Goal: Task Accomplishment & Management: Use online tool/utility

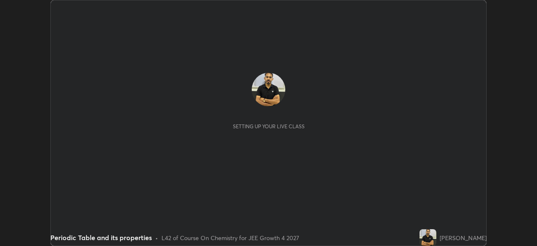
scroll to position [246, 537]
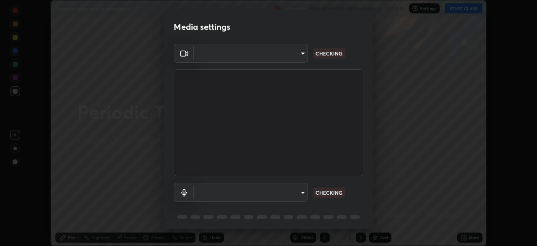
type input "f44939252cec670a7c81aafead478e6b9f15b20a1b8f1ae8dba2619045631b1c"
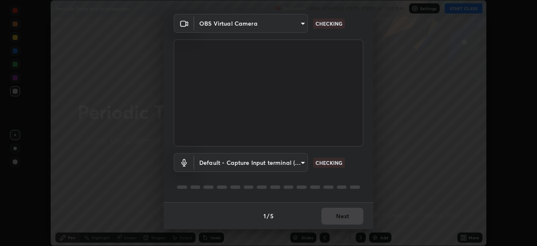
click at [291, 162] on body "Erase all Periodic Table and its properties Recording WAS SCHEDULED TO START AT…" at bounding box center [268, 123] width 537 height 246
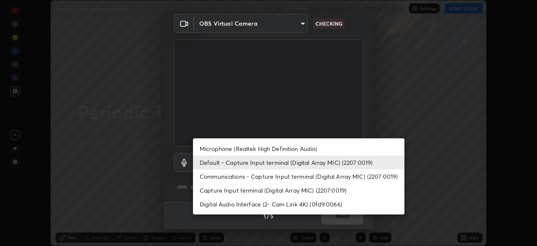
click at [397, 105] on div at bounding box center [268, 123] width 537 height 246
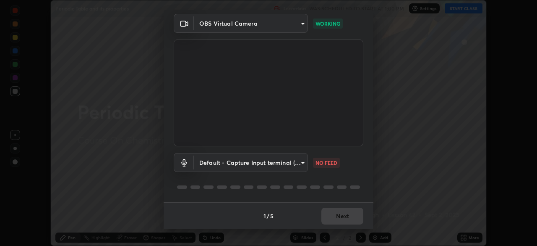
click at [291, 163] on body "Erase all Periodic Table and its properties Recording WAS SCHEDULED TO START AT…" at bounding box center [268, 123] width 537 height 246
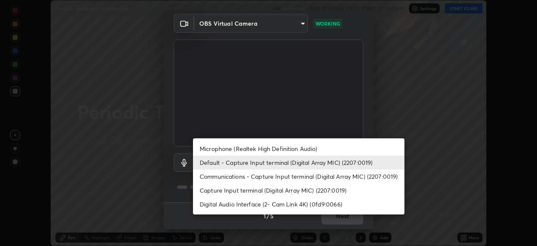
click at [308, 148] on li "Microphone (Realtek High Definition Audio)" at bounding box center [299, 148] width 212 height 14
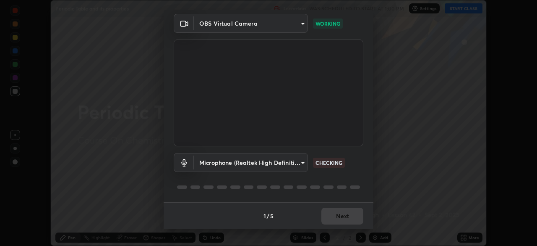
click at [298, 162] on body "Erase all Periodic Table and its properties Recording WAS SCHEDULED TO START AT…" at bounding box center [268, 123] width 537 height 246
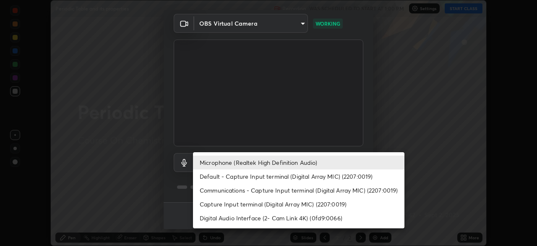
click at [300, 175] on li "Default - Capture Input terminal (Digital Array MIC) (2207:0019)" at bounding box center [299, 176] width 212 height 14
type input "default"
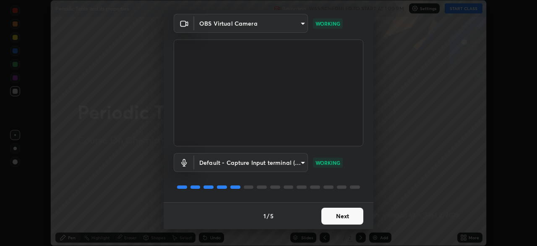
click at [347, 214] on button "Next" at bounding box center [343, 215] width 42 height 17
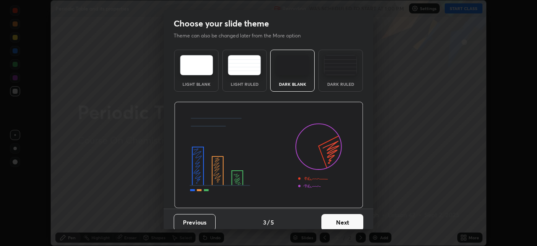
click at [351, 217] on button "Next" at bounding box center [343, 222] width 42 height 17
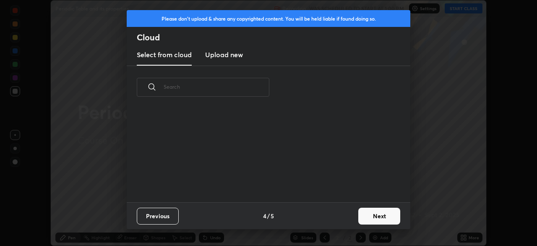
click at [372, 214] on button "Next" at bounding box center [380, 215] width 42 height 17
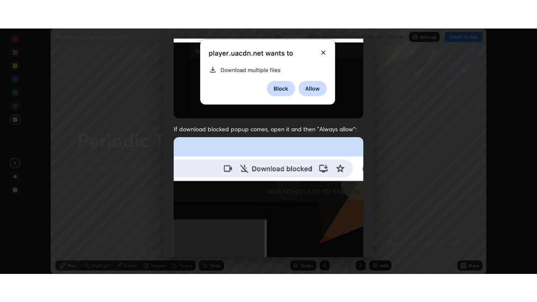
scroll to position [201, 0]
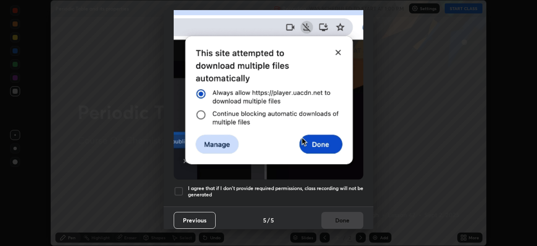
click at [181, 190] on div at bounding box center [179, 191] width 10 height 10
click at [342, 212] on button "Done" at bounding box center [343, 220] width 42 height 17
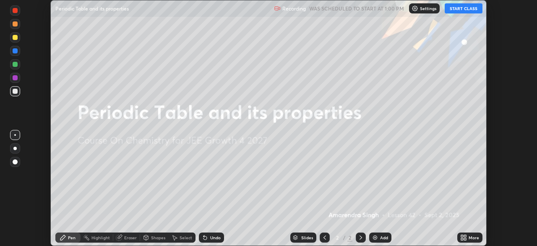
click at [466, 237] on icon at bounding box center [465, 236] width 2 height 2
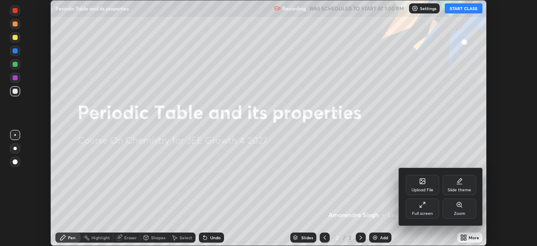
click at [429, 211] on div "Full screen" at bounding box center [422, 213] width 21 height 4
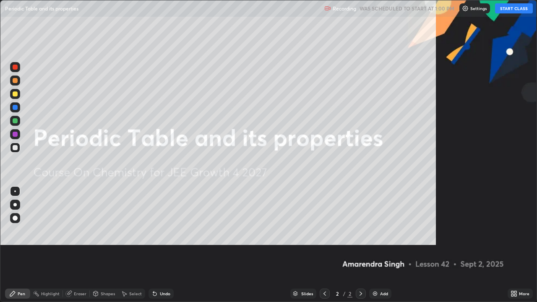
scroll to position [302, 537]
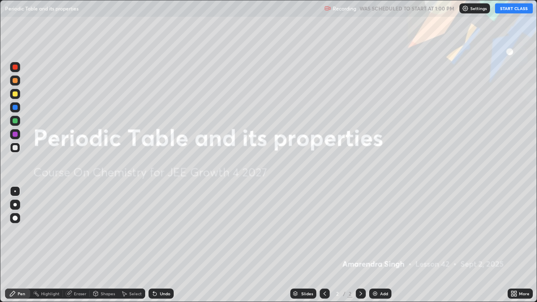
click at [520, 7] on button "START CLASS" at bounding box center [514, 8] width 38 height 10
click at [376, 245] on img at bounding box center [375, 293] width 7 height 7
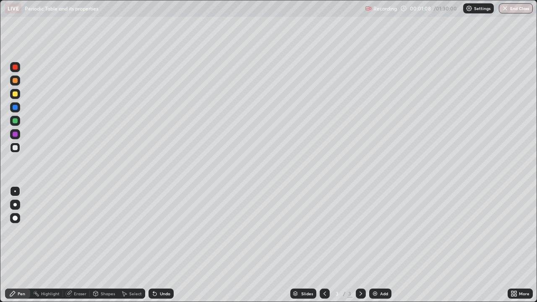
click at [16, 67] on div at bounding box center [15, 67] width 5 height 5
click at [18, 65] on div at bounding box center [15, 67] width 10 height 10
click at [14, 147] on div at bounding box center [15, 147] width 5 height 5
click at [79, 245] on div "Eraser" at bounding box center [80, 294] width 13 height 4
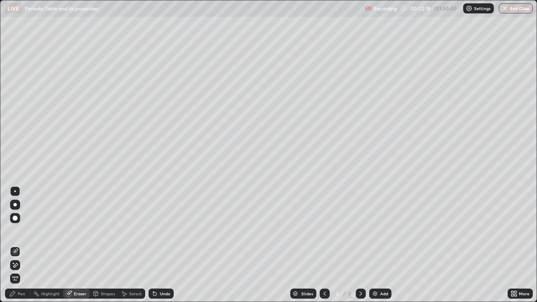
click at [18, 245] on div "Pen" at bounding box center [17, 294] width 25 height 10
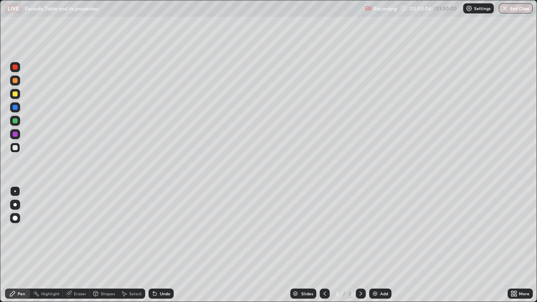
click at [14, 120] on div at bounding box center [15, 120] width 5 height 5
click at [17, 148] on div at bounding box center [15, 147] width 5 height 5
click at [12, 95] on div at bounding box center [15, 94] width 10 height 10
click at [16, 150] on div at bounding box center [15, 147] width 5 height 5
click at [156, 245] on div "Undo" at bounding box center [161, 294] width 25 height 10
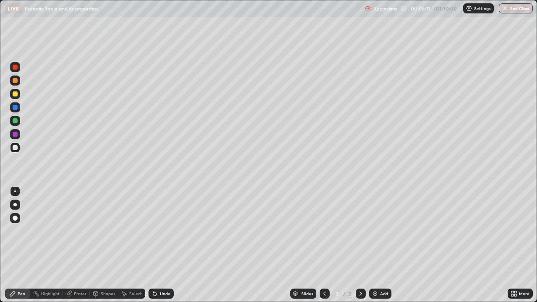
click at [157, 245] on div "Undo" at bounding box center [161, 294] width 25 height 10
click at [158, 245] on div "Undo" at bounding box center [161, 294] width 25 height 10
click at [157, 245] on div "Undo" at bounding box center [161, 294] width 25 height 10
click at [160, 245] on div "Undo" at bounding box center [165, 294] width 10 height 4
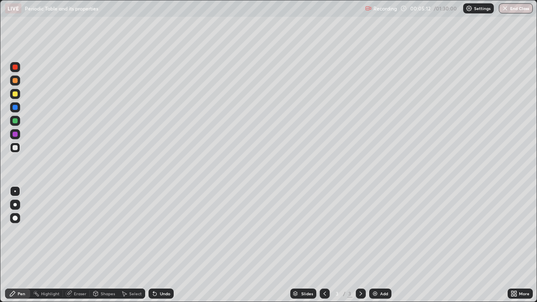
click at [159, 245] on div "Undo" at bounding box center [161, 294] width 25 height 10
click at [163, 245] on div "Undo" at bounding box center [161, 294] width 25 height 10
click at [164, 245] on div "Undo" at bounding box center [161, 294] width 25 height 10
click at [14, 96] on div at bounding box center [15, 94] width 5 height 5
click at [383, 245] on div "Add" at bounding box center [384, 294] width 8 height 4
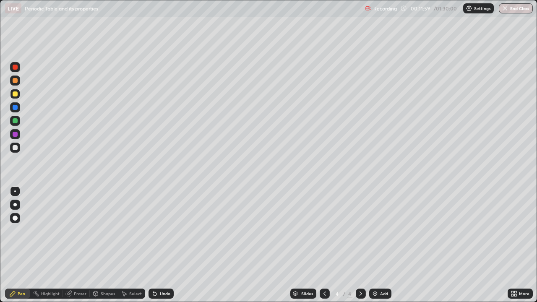
click at [374, 245] on div "Add" at bounding box center [380, 294] width 22 height 10
click at [15, 70] on div at bounding box center [15, 67] width 10 height 10
click at [162, 245] on div "Undo" at bounding box center [165, 294] width 10 height 4
click at [14, 106] on div at bounding box center [15, 107] width 5 height 5
click at [13, 135] on div at bounding box center [15, 134] width 5 height 5
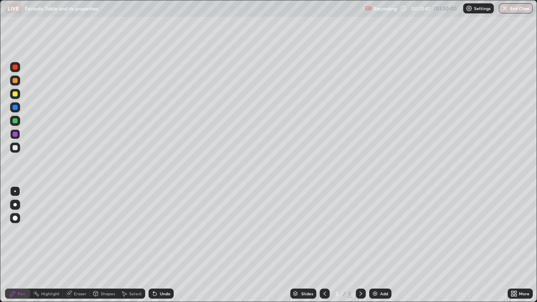
click at [162, 245] on div "Undo" at bounding box center [161, 294] width 25 height 10
click at [14, 145] on div at bounding box center [15, 147] width 5 height 5
click at [383, 245] on div "Add" at bounding box center [384, 294] width 8 height 4
click at [16, 68] on div at bounding box center [15, 67] width 5 height 5
click at [13, 122] on div at bounding box center [15, 120] width 5 height 5
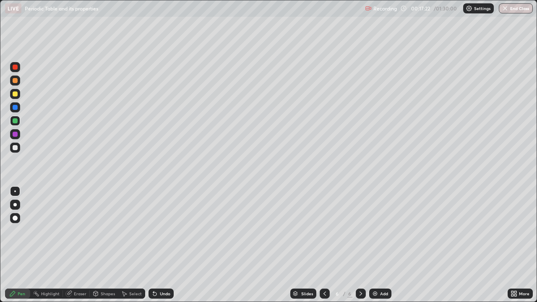
click at [162, 245] on div "Undo" at bounding box center [165, 294] width 10 height 4
click at [161, 245] on div "Undo" at bounding box center [165, 294] width 10 height 4
click at [14, 134] on div at bounding box center [15, 134] width 5 height 5
click at [14, 121] on div at bounding box center [15, 120] width 5 height 5
click at [14, 95] on div at bounding box center [15, 94] width 5 height 5
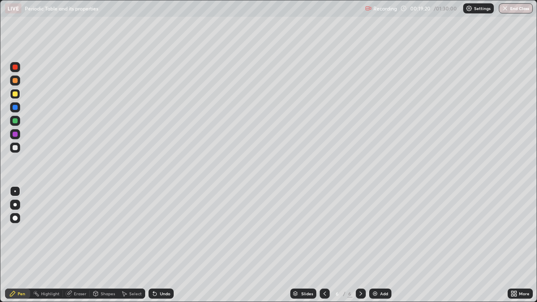
click at [14, 145] on div at bounding box center [15, 147] width 5 height 5
click at [17, 107] on div at bounding box center [15, 107] width 5 height 5
click at [15, 135] on div at bounding box center [15, 134] width 5 height 5
click at [15, 94] on div at bounding box center [15, 94] width 5 height 5
click at [15, 81] on div at bounding box center [15, 80] width 5 height 5
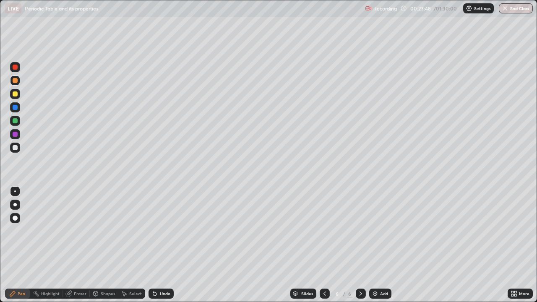
click at [384, 245] on div "Add" at bounding box center [384, 294] width 8 height 4
click at [16, 147] on div at bounding box center [15, 147] width 5 height 5
click at [15, 138] on div at bounding box center [15, 134] width 10 height 10
click at [16, 205] on div at bounding box center [14, 204] width 3 height 3
click at [379, 245] on div "Add" at bounding box center [380, 294] width 22 height 10
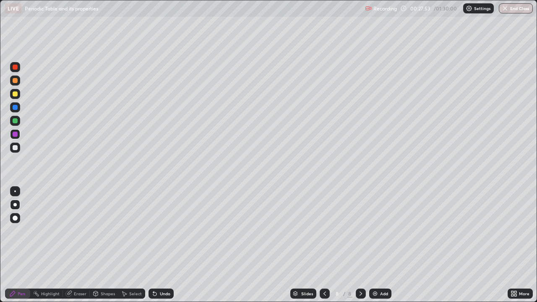
click at [15, 191] on div at bounding box center [15, 192] width 2 height 2
click at [11, 111] on div at bounding box center [15, 107] width 10 height 10
click at [14, 95] on div at bounding box center [15, 94] width 5 height 5
click at [15, 81] on div at bounding box center [15, 80] width 5 height 5
click at [14, 94] on div at bounding box center [15, 94] width 5 height 5
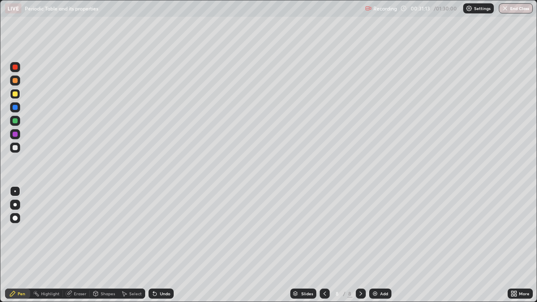
click at [324, 245] on icon at bounding box center [325, 293] width 7 height 7
click at [360, 245] on icon at bounding box center [361, 293] width 7 height 7
click at [14, 146] on div at bounding box center [15, 147] width 5 height 5
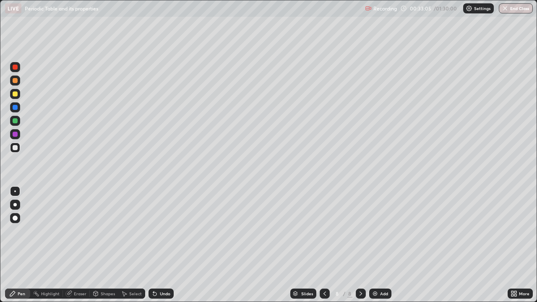
click at [19, 119] on div at bounding box center [15, 121] width 10 height 10
click at [16, 107] on div at bounding box center [15, 107] width 5 height 5
click at [377, 245] on img at bounding box center [375, 293] width 7 height 7
click at [165, 245] on div "Undo" at bounding box center [165, 294] width 10 height 4
click at [17, 133] on div at bounding box center [15, 134] width 5 height 5
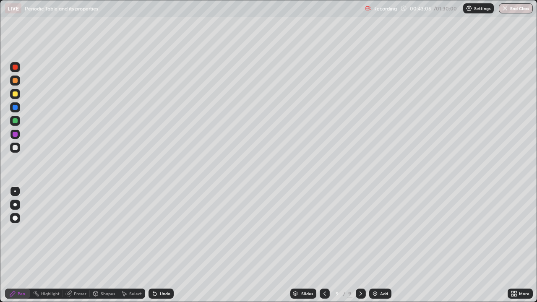
click at [12, 94] on div at bounding box center [15, 94] width 10 height 10
click at [15, 148] on div at bounding box center [15, 147] width 5 height 5
click at [13, 135] on div at bounding box center [15, 134] width 5 height 5
click at [11, 147] on div at bounding box center [15, 148] width 10 height 10
click at [379, 245] on div "Add" at bounding box center [380, 294] width 22 height 10
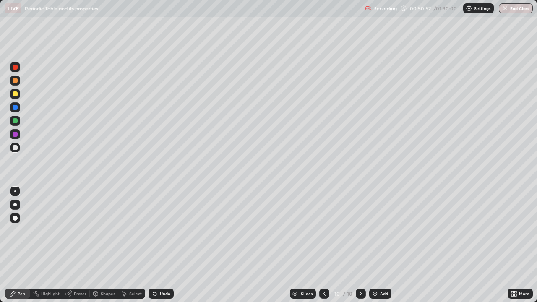
click at [15, 106] on div at bounding box center [15, 107] width 5 height 5
click at [16, 94] on div at bounding box center [15, 94] width 5 height 5
click at [14, 67] on div at bounding box center [15, 67] width 5 height 5
click at [165, 245] on div "Undo" at bounding box center [165, 294] width 10 height 4
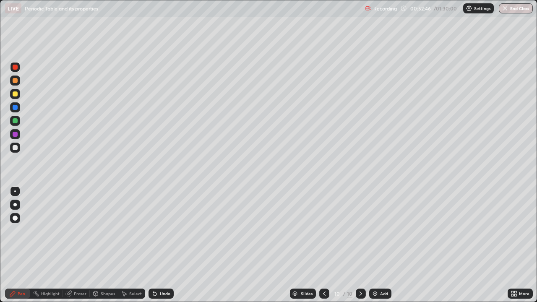
click at [163, 245] on div "Undo" at bounding box center [165, 294] width 10 height 4
click at [13, 151] on div at bounding box center [15, 148] width 10 height 10
click at [14, 94] on div at bounding box center [15, 94] width 5 height 5
click at [70, 245] on icon at bounding box center [68, 293] width 5 height 5
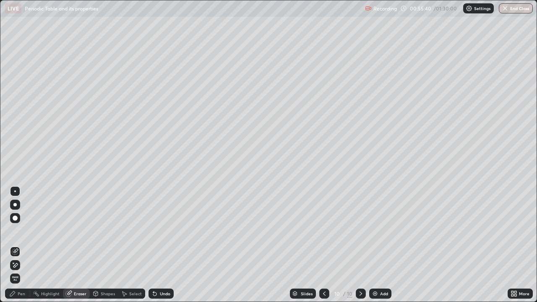
click at [13, 245] on icon at bounding box center [12, 293] width 7 height 7
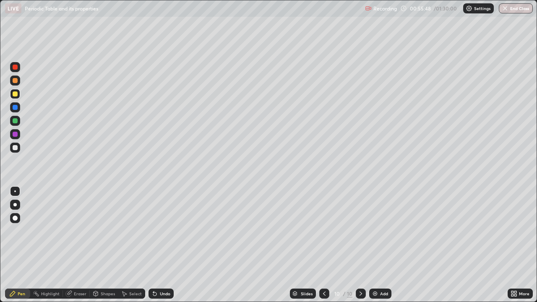
click at [13, 107] on div at bounding box center [15, 107] width 5 height 5
click at [13, 206] on div at bounding box center [14, 204] width 3 height 3
click at [12, 190] on div at bounding box center [15, 191] width 10 height 10
click at [13, 186] on div at bounding box center [15, 191] width 10 height 10
click at [9, 175] on div "Erase all" at bounding box center [15, 151] width 20 height 269
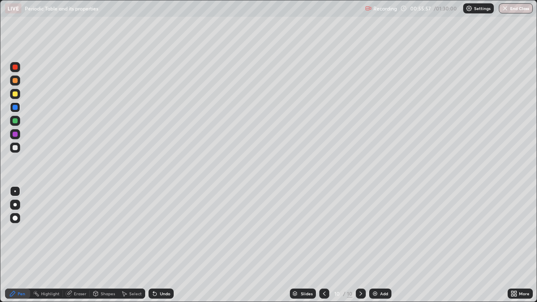
click at [14, 65] on div at bounding box center [15, 67] width 5 height 5
click at [377, 245] on div "Add" at bounding box center [380, 294] width 22 height 10
click at [16, 149] on div at bounding box center [15, 147] width 5 height 5
click at [11, 96] on div at bounding box center [15, 94] width 10 height 10
click at [10, 147] on div at bounding box center [15, 148] width 10 height 10
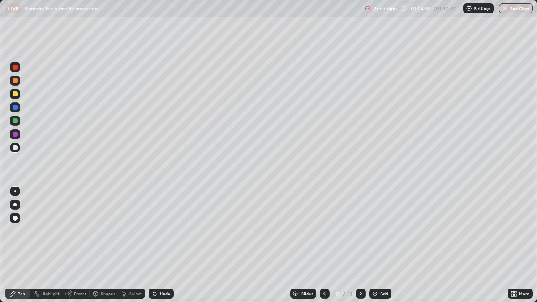
click at [12, 98] on div at bounding box center [15, 94] width 10 height 10
click at [372, 245] on img at bounding box center [375, 293] width 7 height 7
click at [10, 146] on div at bounding box center [15, 148] width 10 height 10
click at [16, 135] on div at bounding box center [15, 134] width 5 height 5
click at [324, 245] on icon at bounding box center [325, 293] width 7 height 7
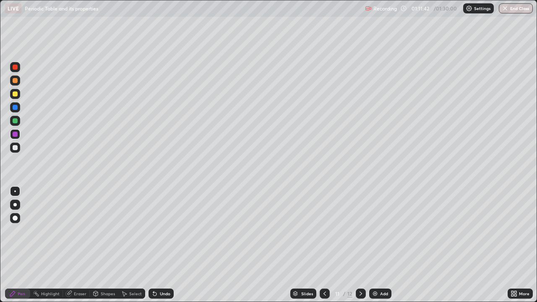
click at [14, 150] on div at bounding box center [15, 147] width 5 height 5
click at [359, 245] on icon at bounding box center [361, 293] width 7 height 7
click at [156, 245] on icon at bounding box center [155, 293] width 7 height 7
click at [154, 245] on icon at bounding box center [154, 294] width 3 height 3
click at [155, 245] on icon at bounding box center [155, 293] width 7 height 7
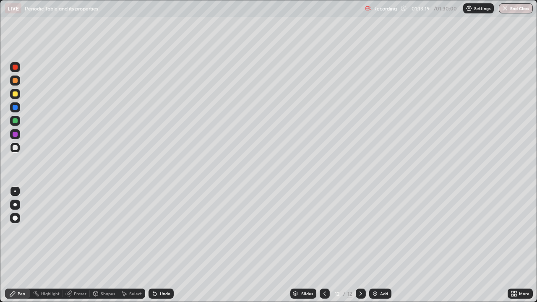
click at [155, 245] on icon at bounding box center [154, 294] width 3 height 3
click at [155, 245] on icon at bounding box center [155, 293] width 7 height 7
click at [154, 245] on icon at bounding box center [154, 294] width 3 height 3
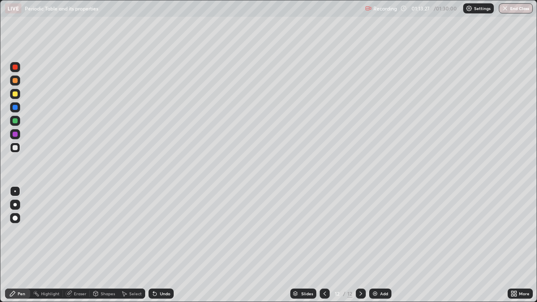
click at [160, 245] on div "Undo" at bounding box center [165, 294] width 10 height 4
click at [153, 245] on icon at bounding box center [154, 294] width 3 height 3
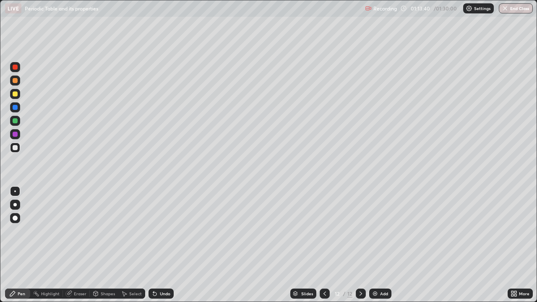
click at [153, 245] on icon at bounding box center [154, 294] width 3 height 3
click at [154, 245] on icon at bounding box center [154, 294] width 3 height 3
click at [155, 245] on icon at bounding box center [154, 294] width 3 height 3
click at [377, 245] on img at bounding box center [375, 293] width 7 height 7
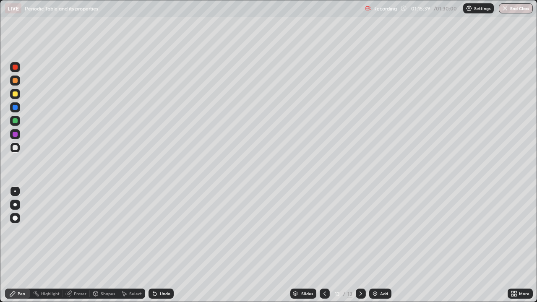
click at [16, 134] on div at bounding box center [15, 134] width 5 height 5
click at [12, 151] on div at bounding box center [15, 148] width 10 height 10
click at [83, 245] on div "Eraser" at bounding box center [80, 294] width 13 height 4
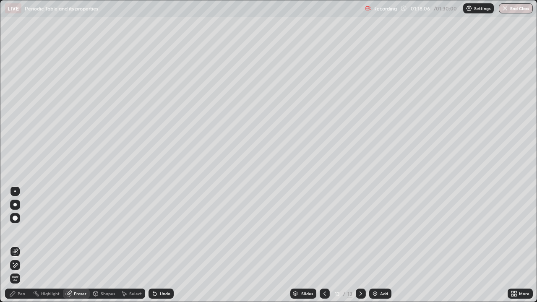
click at [28, 245] on div "Pen" at bounding box center [17, 294] width 25 height 10
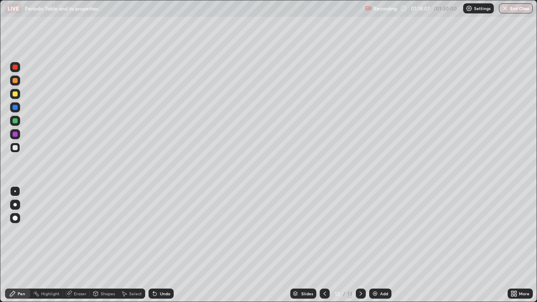
click at [12, 68] on div at bounding box center [15, 67] width 10 height 10
click at [13, 68] on div at bounding box center [15, 67] width 5 height 5
click at [15, 151] on div at bounding box center [15, 148] width 10 height 10
click at [123, 245] on icon at bounding box center [125, 294] width 5 height 5
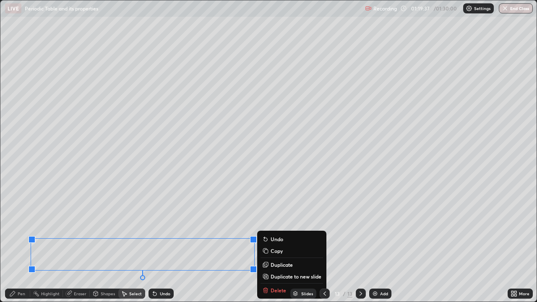
click at [281, 245] on div "Slides 13 / 13 Add" at bounding box center [341, 293] width 334 height 17
click at [275, 245] on div "Slides 13 / 13 Add" at bounding box center [341, 293] width 334 height 17
click at [272, 245] on div "Slides 13 / 13 Add" at bounding box center [341, 293] width 334 height 17
click at [277, 245] on div "Slides 13 / 13 Add" at bounding box center [341, 293] width 334 height 17
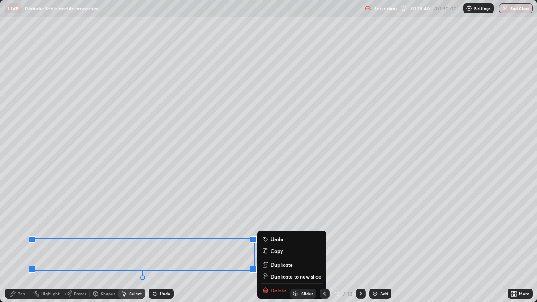
click at [279, 245] on div "Slides 13 / 13 Add" at bounding box center [341, 293] width 334 height 17
click at [280, 245] on div "Slides 13 / 13 Add" at bounding box center [341, 293] width 334 height 17
click at [278, 245] on div "Slides 13 / 13 Add" at bounding box center [341, 293] width 334 height 17
click at [279, 245] on div "Slides 13 / 13 Add" at bounding box center [341, 293] width 334 height 17
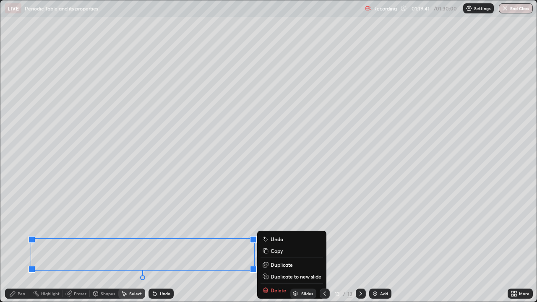
click at [274, 245] on div "Slides 13 / 13 Add" at bounding box center [341, 293] width 334 height 17
click at [276, 245] on div "Slides 13 / 13 Add" at bounding box center [341, 293] width 334 height 17
click at [277, 245] on div "Slides 13 / 13 Add" at bounding box center [341, 293] width 334 height 17
click at [278, 245] on div "Slides 13 / 13 Add" at bounding box center [341, 293] width 334 height 17
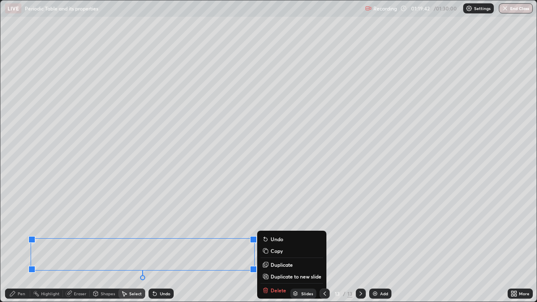
click at [276, 245] on div "Slides 13 / 13 Add" at bounding box center [341, 293] width 334 height 17
click at [273, 245] on div "Slides 13 / 13 Add" at bounding box center [341, 293] width 334 height 17
click at [271, 245] on div "Slides 13 / 13 Add" at bounding box center [341, 293] width 334 height 17
click at [265, 245] on div "Slides 13 / 13 Add" at bounding box center [341, 293] width 334 height 17
click at [270, 245] on div "Slides 13 / 13 Add" at bounding box center [341, 293] width 334 height 17
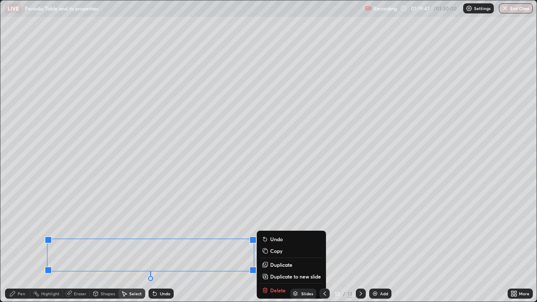
click at [266, 245] on div "Slides 13 / 13 Add" at bounding box center [341, 293] width 334 height 17
click at [267, 245] on div "Slides 13 / 13 Add" at bounding box center [341, 293] width 334 height 17
click at [265, 245] on div "Slides 13 / 13 Add" at bounding box center [341, 293] width 334 height 17
click at [268, 245] on div "Slides 13 / 13 Add" at bounding box center [341, 293] width 334 height 17
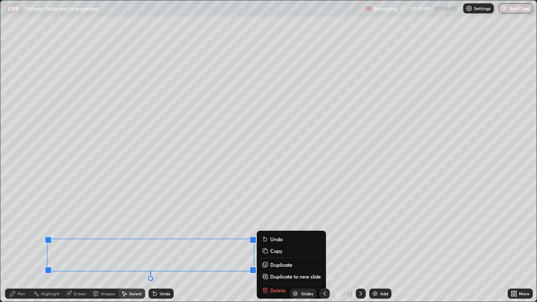
click at [234, 245] on div "Slides 13 / 13 Add" at bounding box center [341, 293] width 334 height 17
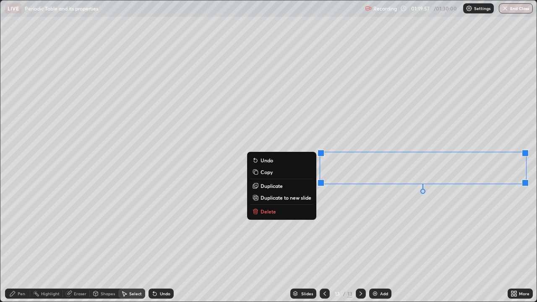
click at [269, 209] on p "Delete" at bounding box center [269, 211] width 16 height 7
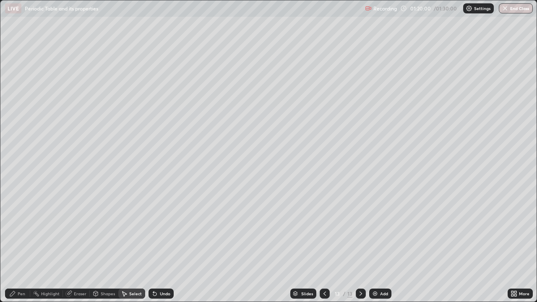
click at [74, 245] on div "Eraser" at bounding box center [80, 294] width 13 height 4
click at [24, 245] on div "Pen" at bounding box center [22, 294] width 8 height 4
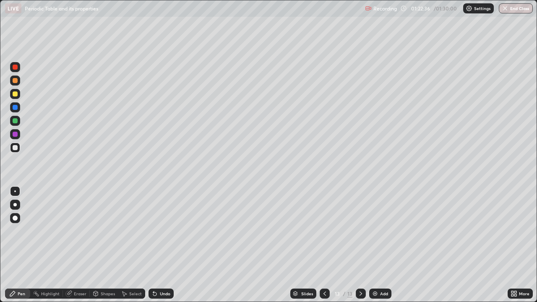
click at [383, 245] on div "Add" at bounding box center [384, 294] width 8 height 4
click at [164, 245] on div "Undo" at bounding box center [165, 294] width 10 height 4
click at [165, 245] on div "Undo" at bounding box center [165, 294] width 10 height 4
click at [160, 245] on div "Undo" at bounding box center [165, 294] width 10 height 4
click at [169, 245] on div "Undo" at bounding box center [161, 294] width 25 height 10
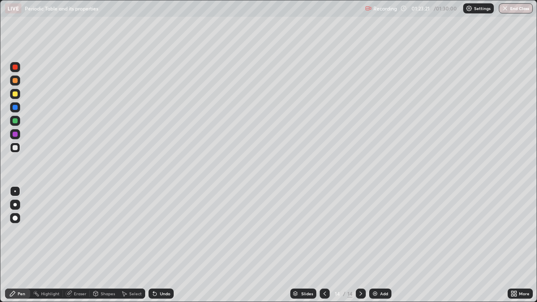
click at [14, 135] on div at bounding box center [15, 134] width 5 height 5
click at [16, 135] on div at bounding box center [15, 134] width 5 height 5
click at [14, 148] on div at bounding box center [15, 147] width 5 height 5
click at [16, 133] on div at bounding box center [15, 134] width 5 height 5
click at [16, 122] on div at bounding box center [15, 120] width 5 height 5
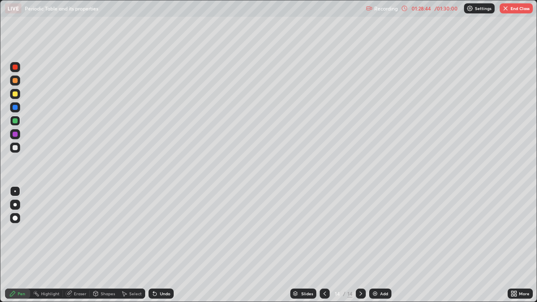
click at [516, 6] on button "End Class" at bounding box center [516, 8] width 33 height 10
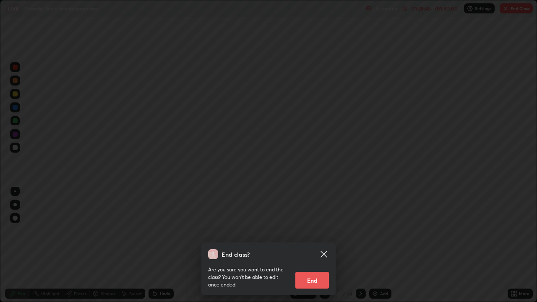
click at [306, 245] on button "End" at bounding box center [313, 280] width 34 height 17
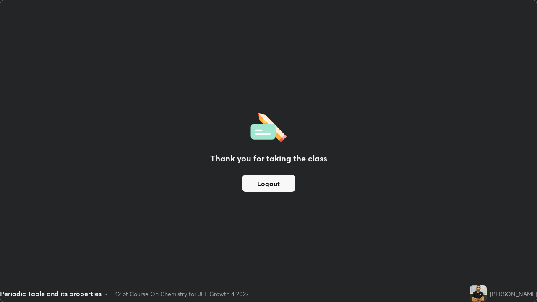
click at [260, 183] on button "Logout" at bounding box center [268, 183] width 53 height 17
